Goal: Transaction & Acquisition: Subscribe to service/newsletter

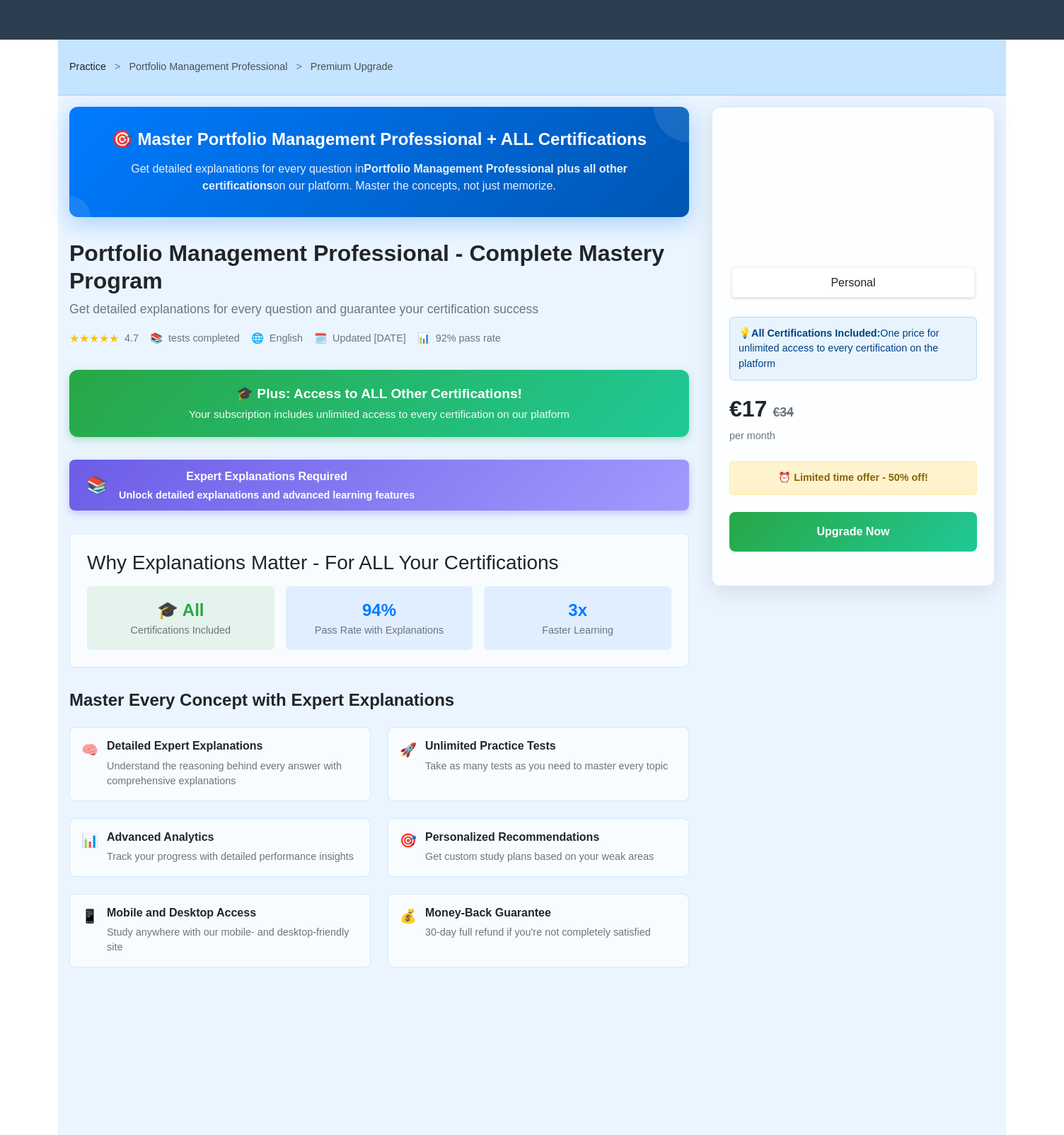
click at [88, 63] on link "Practice" at bounding box center [88, 67] width 37 height 12
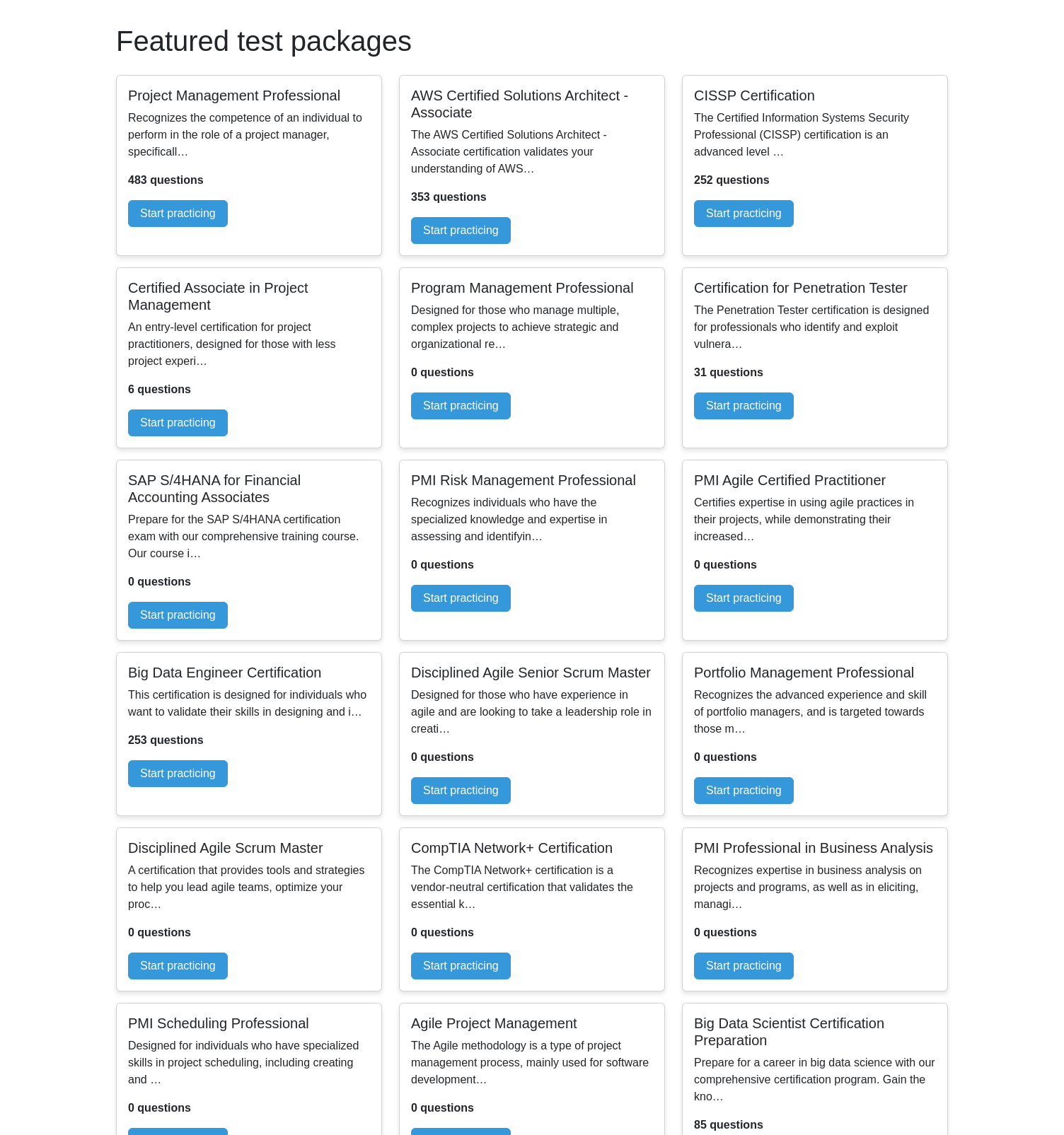
scroll to position [179, 0]
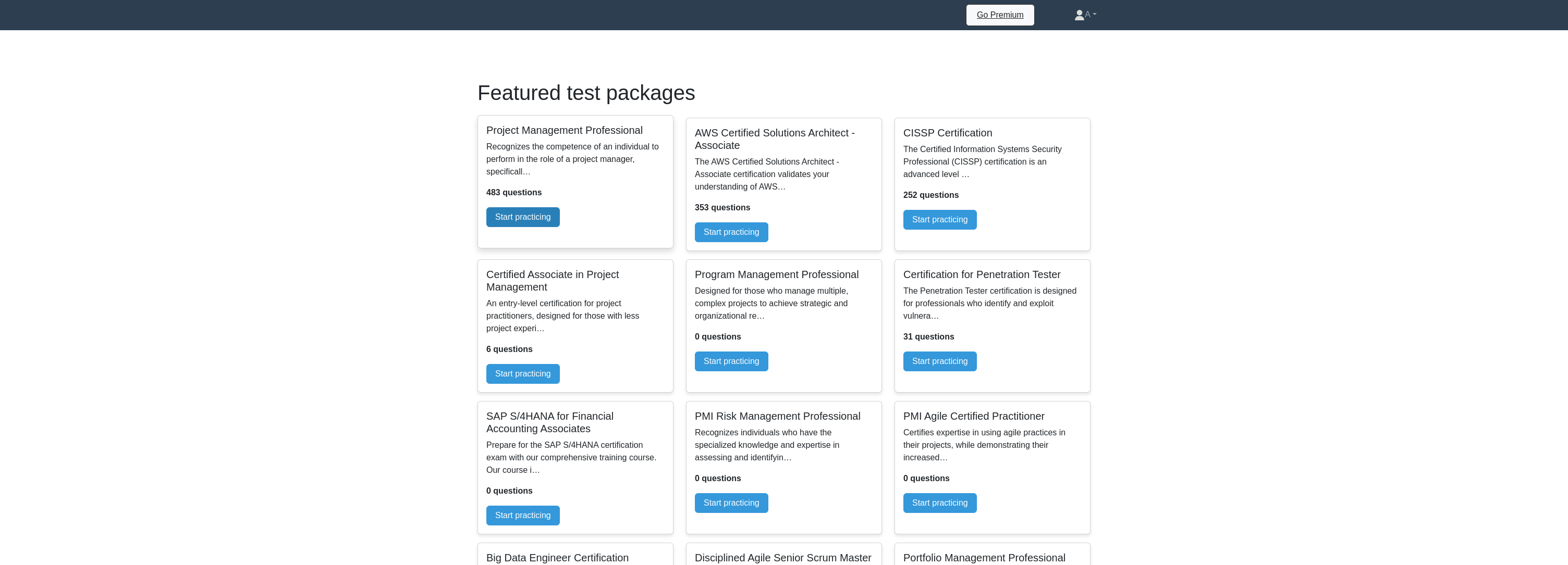
click at [560, 227] on link "Start practicing" at bounding box center [523, 217] width 74 height 20
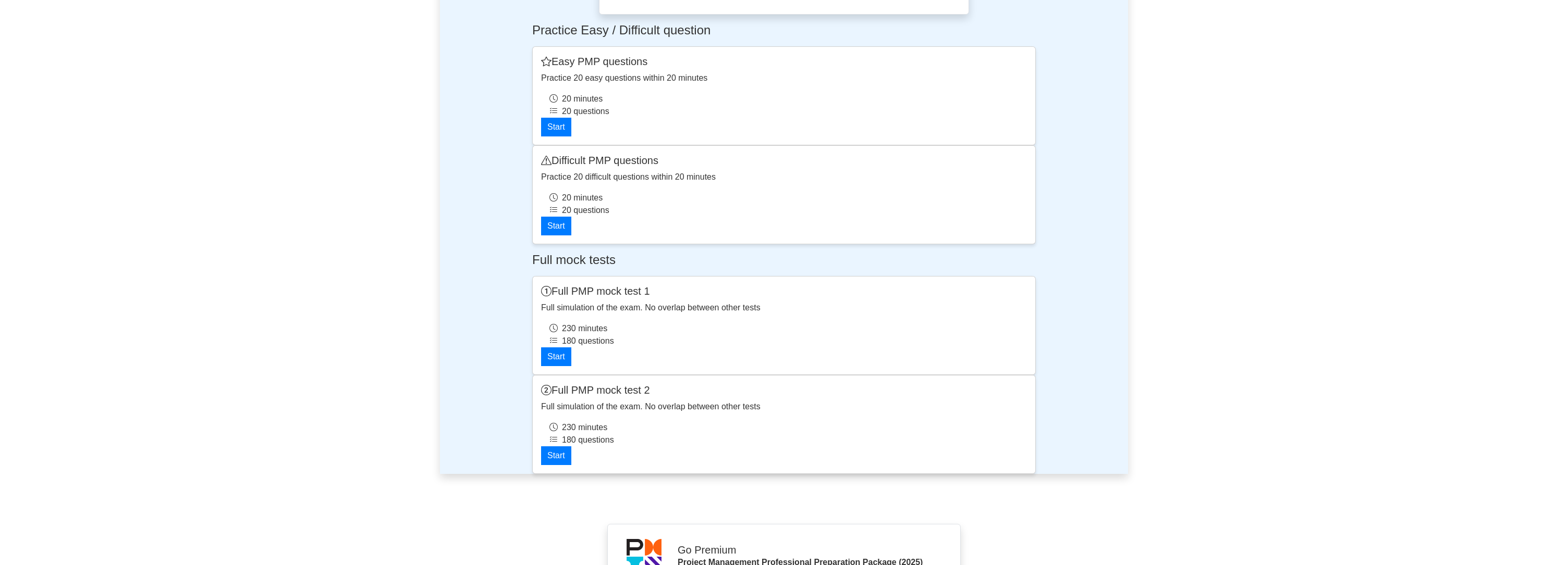
scroll to position [2657, 0]
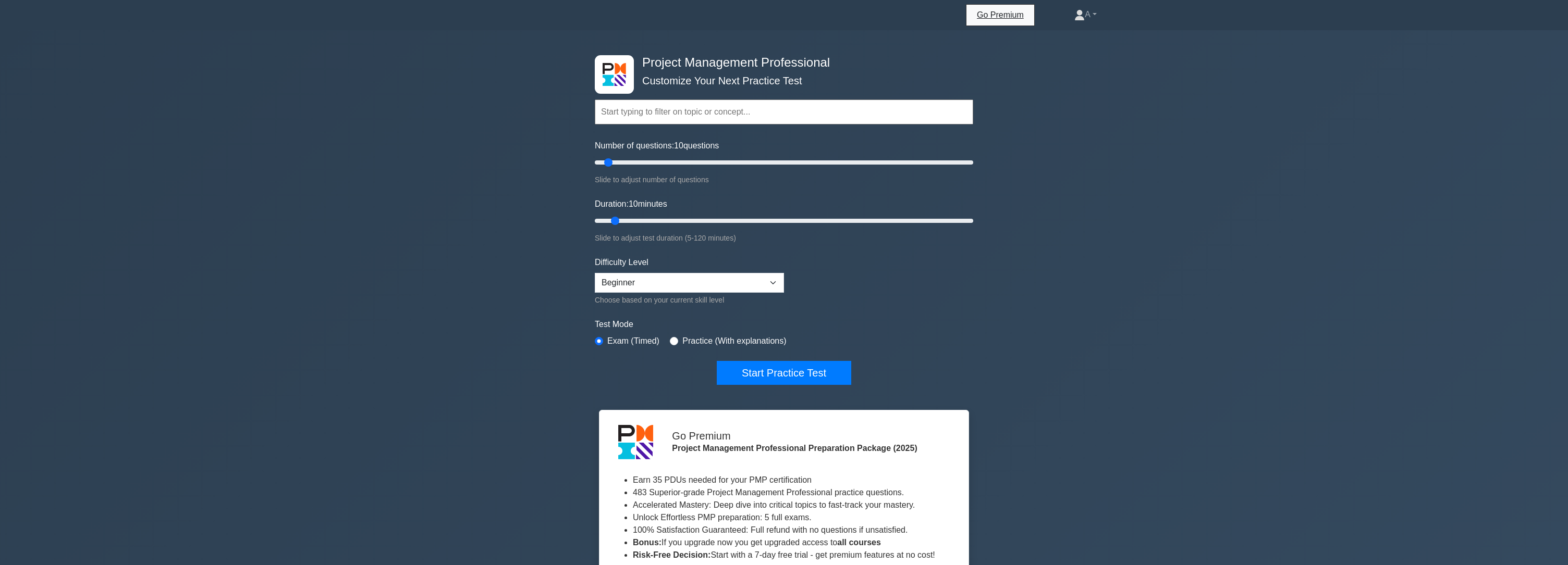
click at [446, 16] on icon at bounding box center [446, 16] width 0 height 0
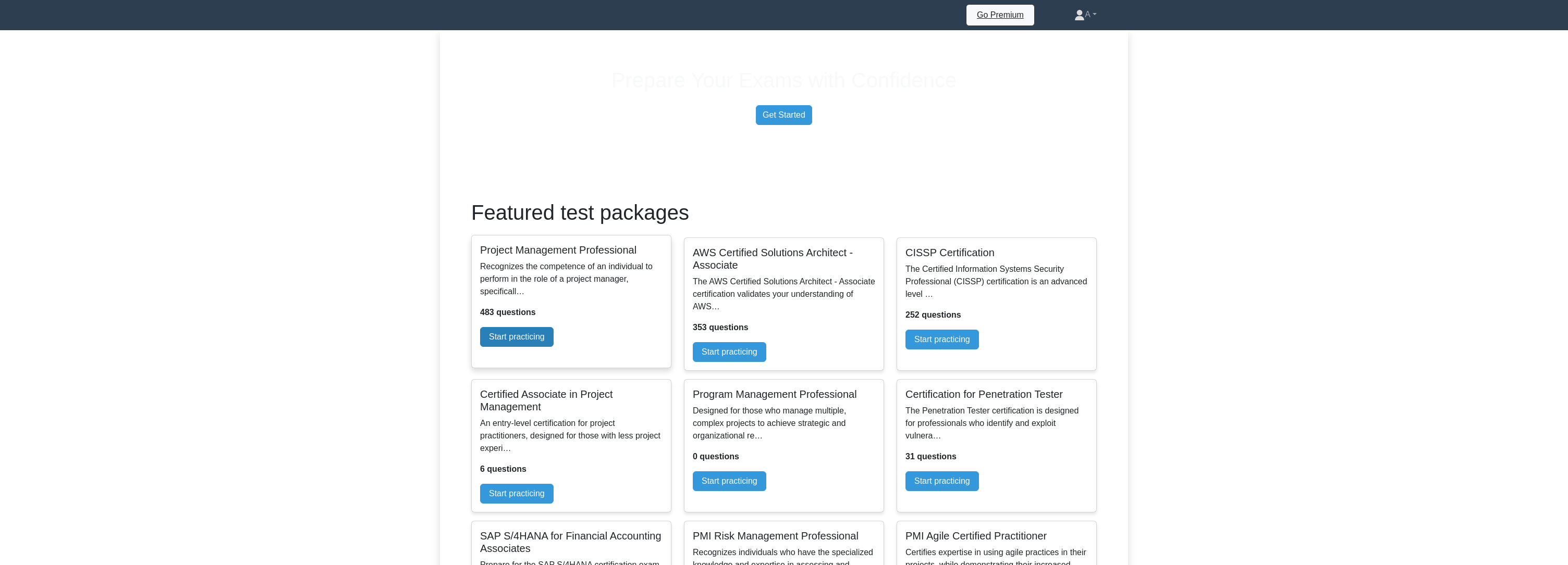
click at [553, 347] on link "Start practicing" at bounding box center [517, 337] width 74 height 20
